Goal: Check status: Check status

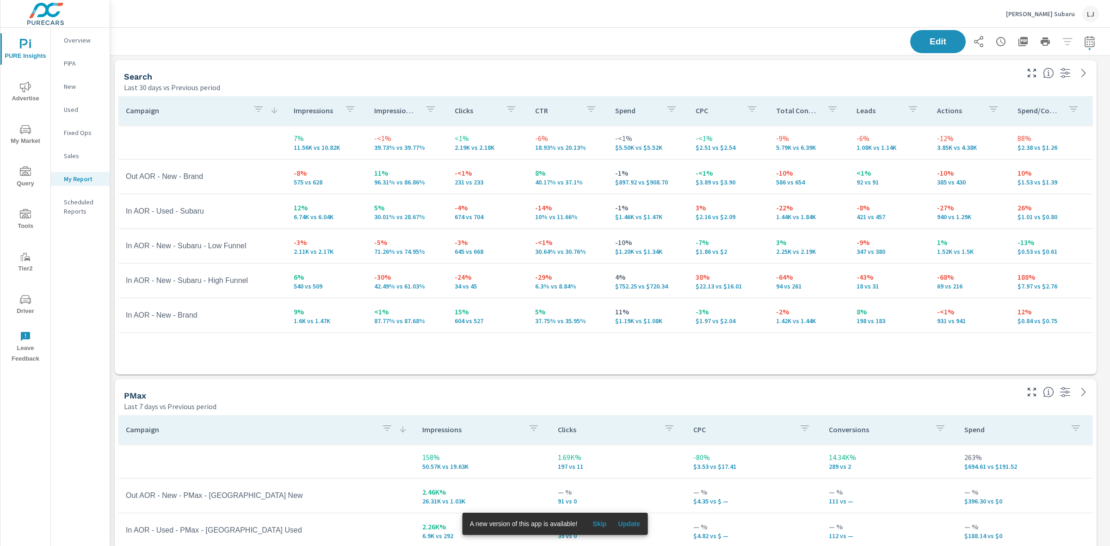
scroll to position [1192, 1009]
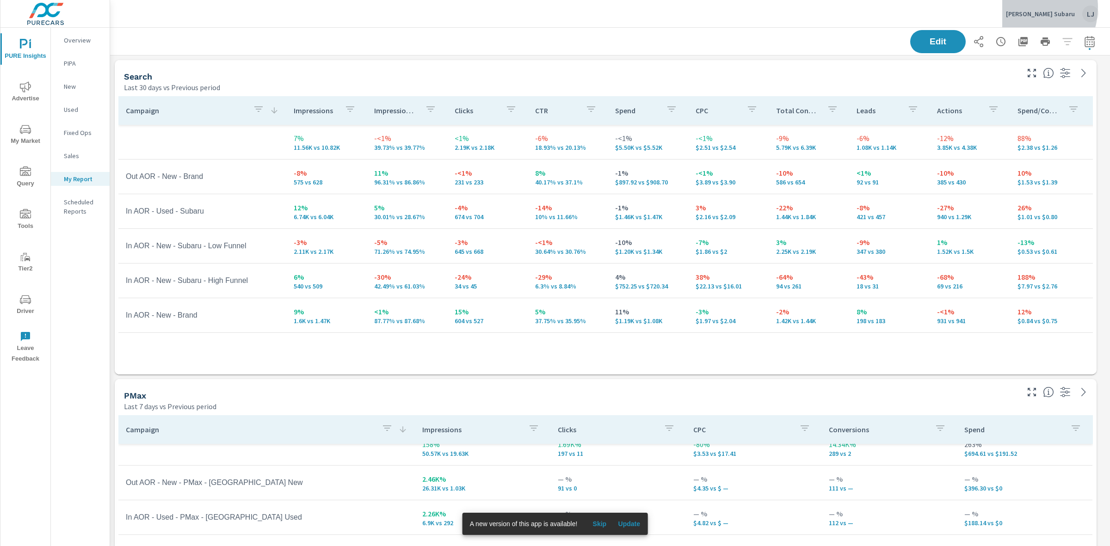
click at [1030, 7] on div "Frank Fletcher Subaru LJ" at bounding box center [1052, 14] width 93 height 17
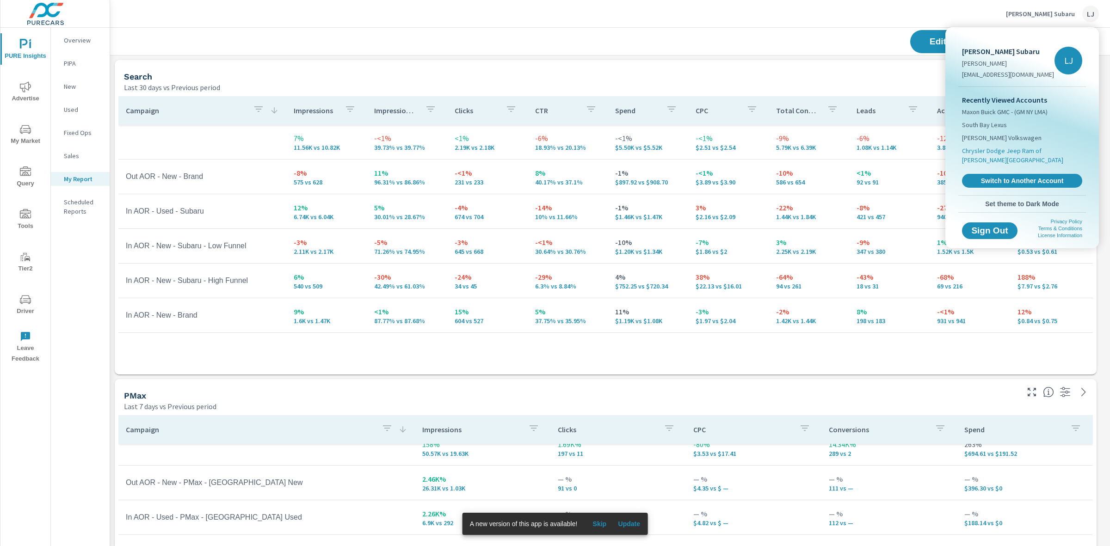
click at [1019, 152] on span "Chrysler Dodge Jeep Ram of Clifton Park" at bounding box center [1022, 155] width 120 height 19
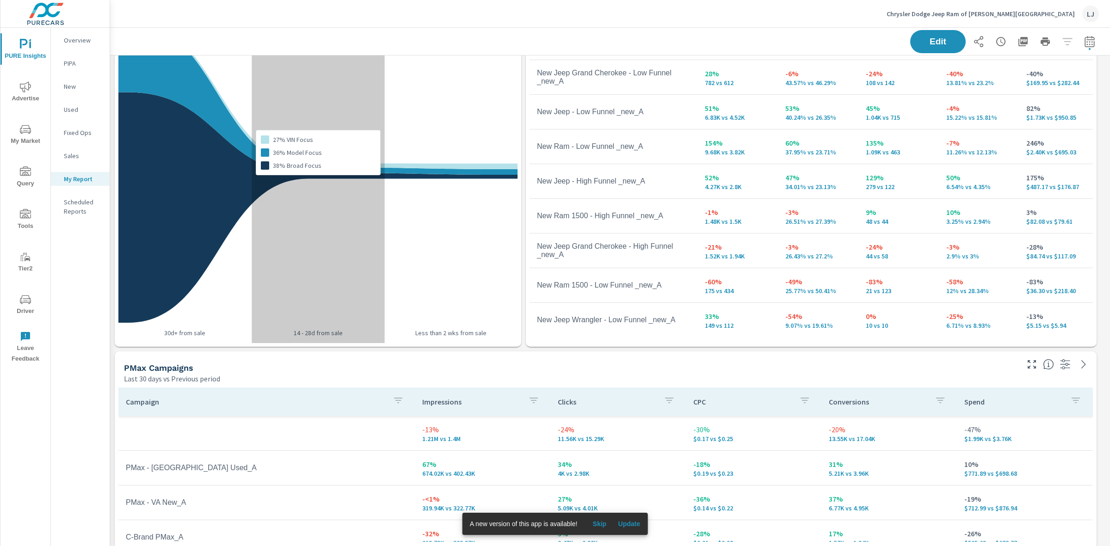
scroll to position [364, 0]
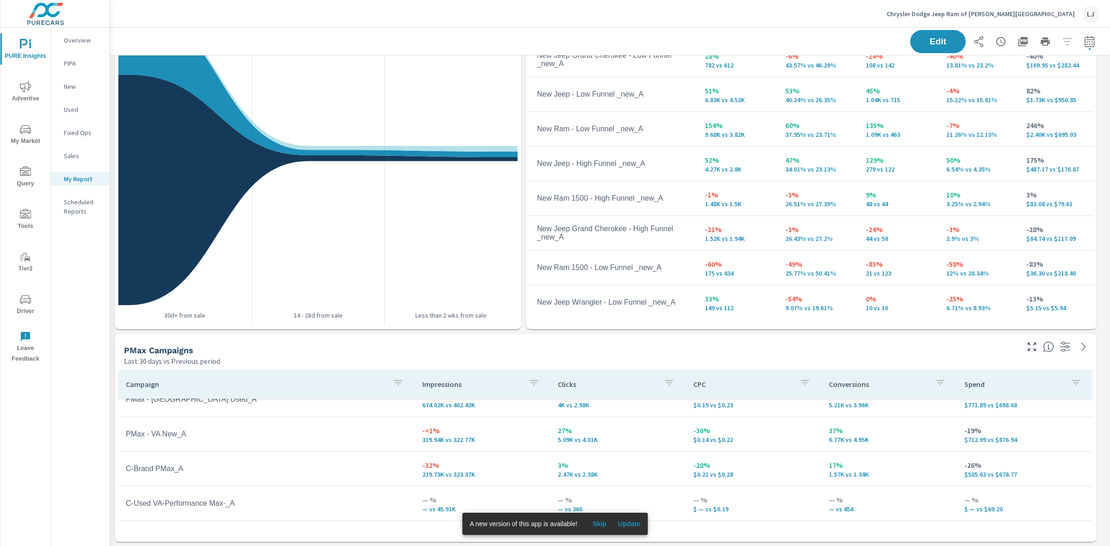
scroll to position [153, 0]
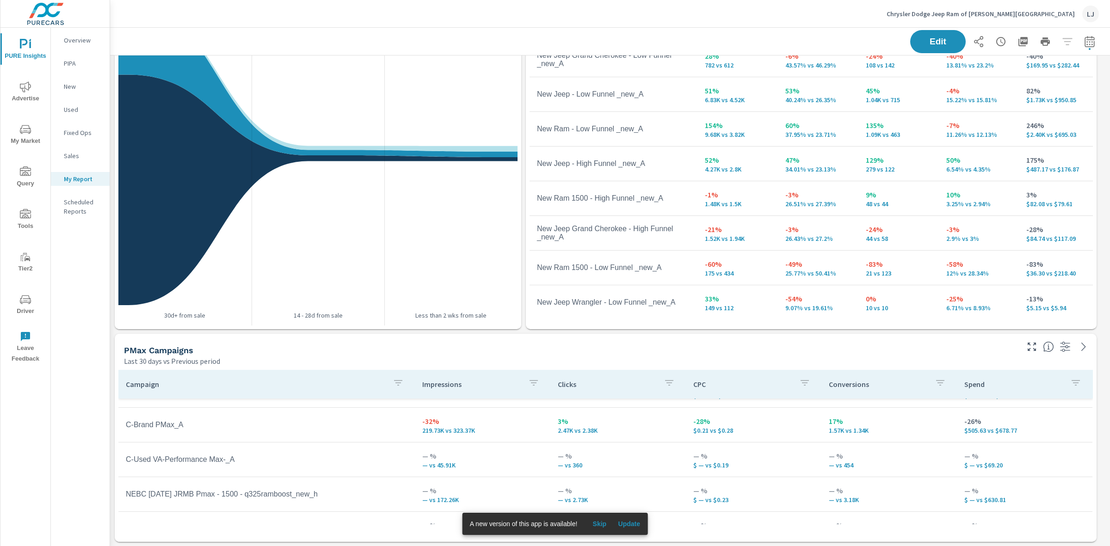
scroll to position [59, 0]
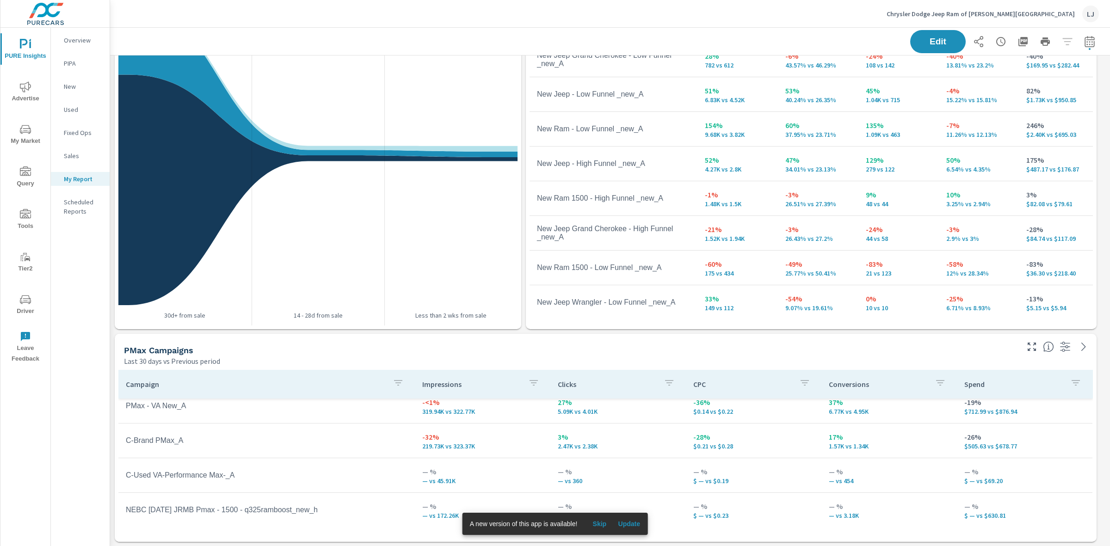
scroll to position [153, 0]
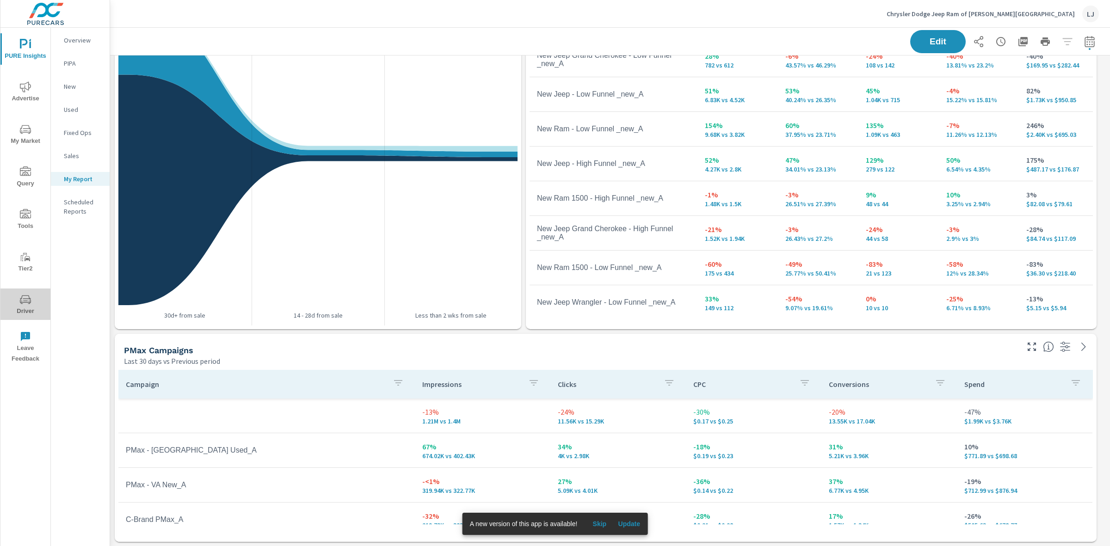
click at [31, 315] on span "Driver" at bounding box center [25, 305] width 44 height 23
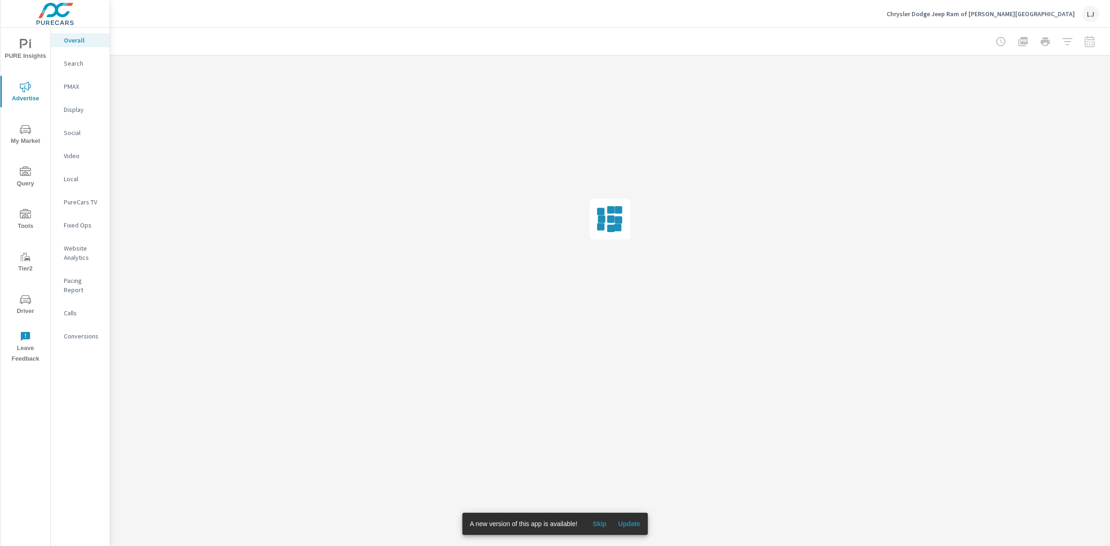
click at [72, 151] on p "Video" at bounding box center [83, 155] width 38 height 9
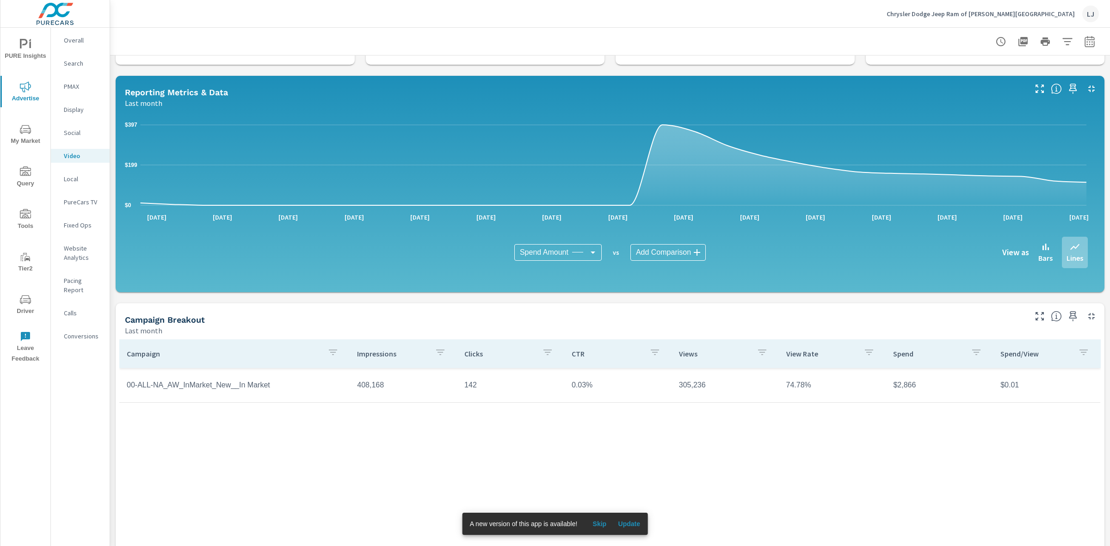
scroll to position [116, 0]
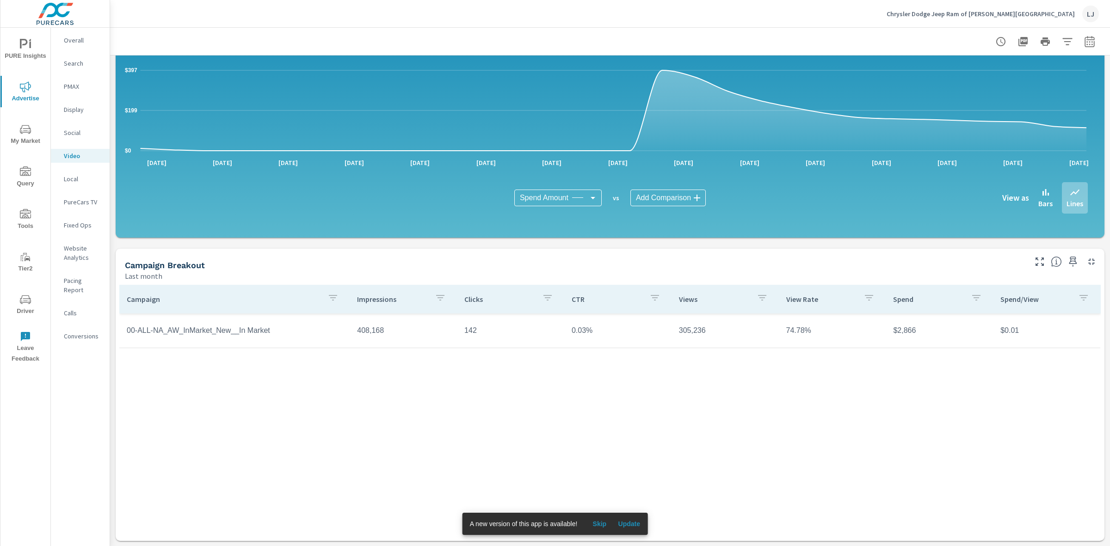
click at [1085, 43] on icon "button" at bounding box center [1090, 41] width 10 height 11
select select "Last month"
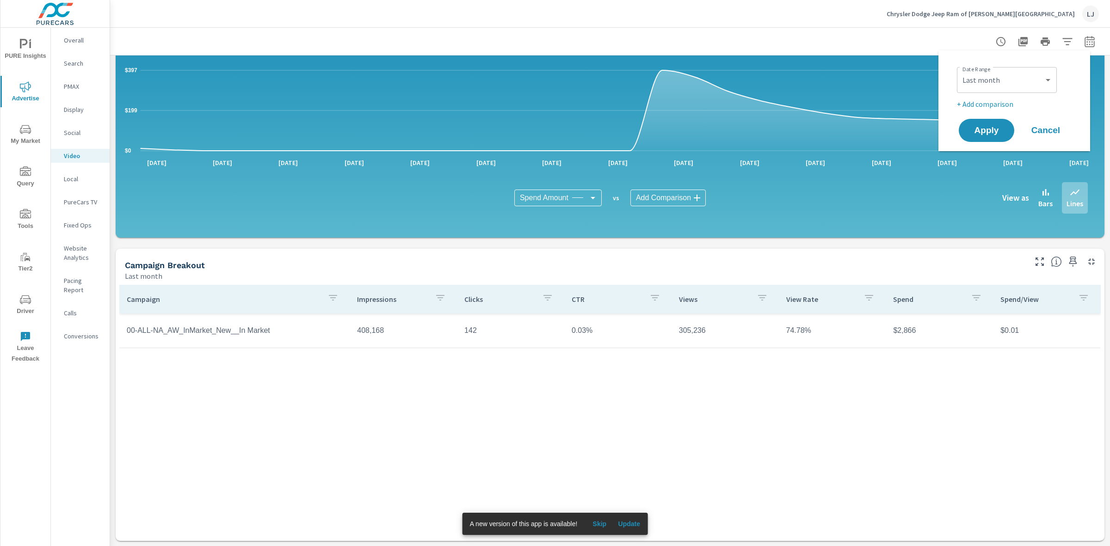
click at [991, 105] on p "+ Add comparison" at bounding box center [1016, 104] width 118 height 11
select select "Previous period"
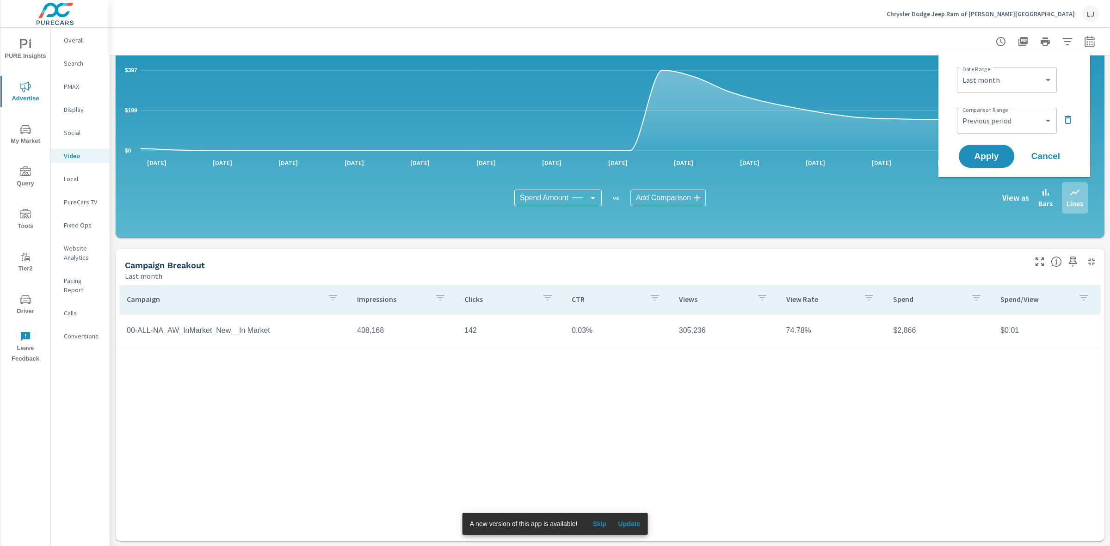
click at [983, 142] on div "Date Range Custom Yesterday Last week Last 7 days Last 14 days Last 30 days Las…" at bounding box center [1015, 114] width 130 height 112
click at [983, 152] on span "Apply" at bounding box center [987, 156] width 38 height 9
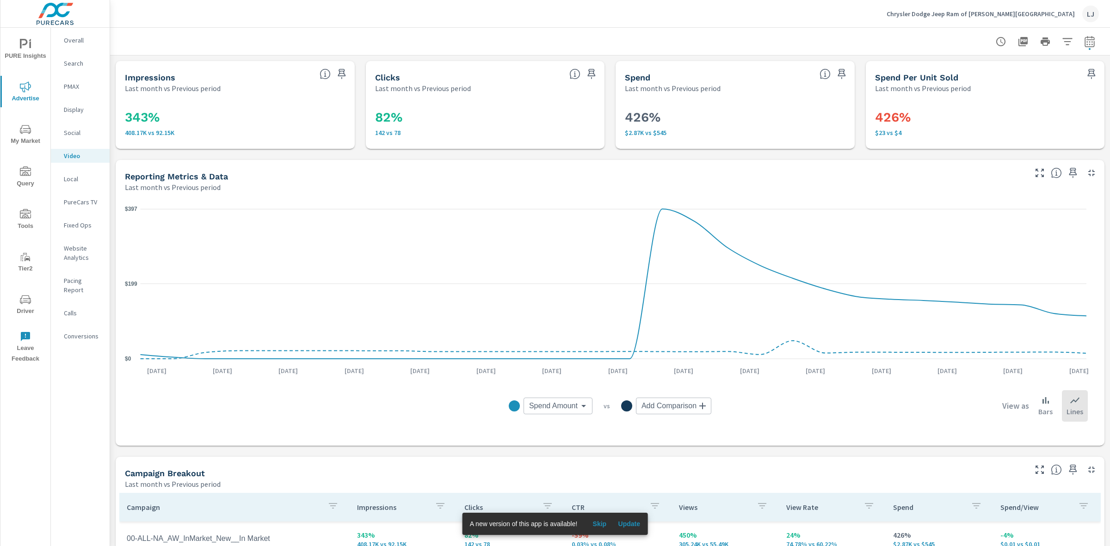
click at [80, 132] on p "Social" at bounding box center [83, 132] width 38 height 9
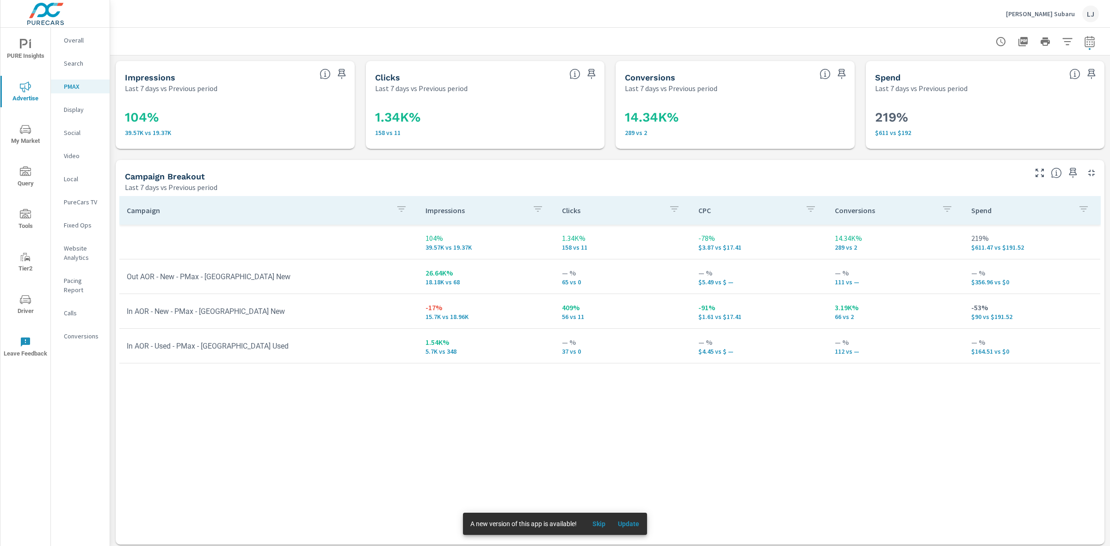
scroll to position [4, 0]
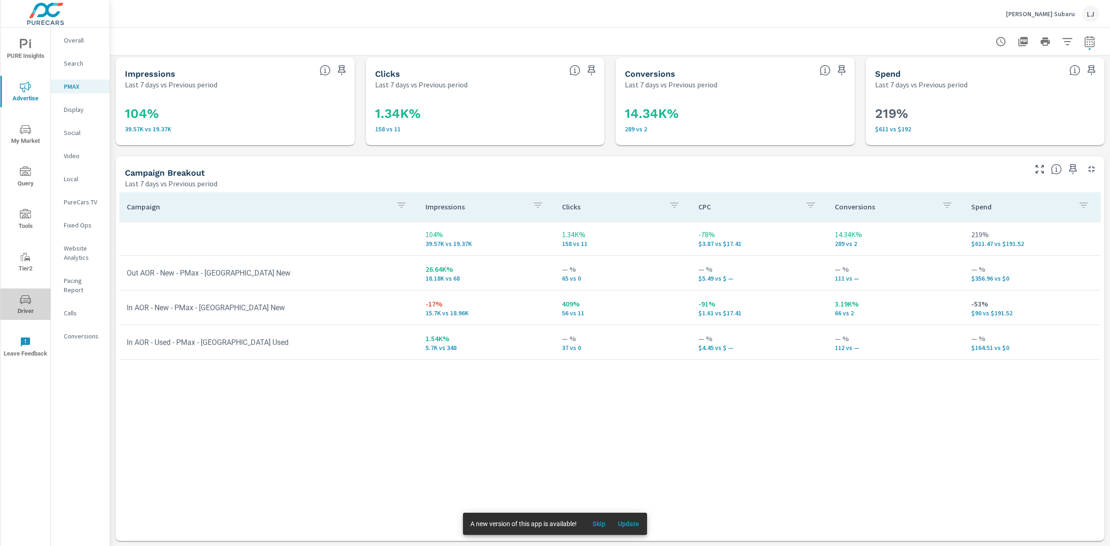
click at [25, 306] on span "Driver" at bounding box center [25, 305] width 44 height 23
